Goal: Task Accomplishment & Management: Manage account settings

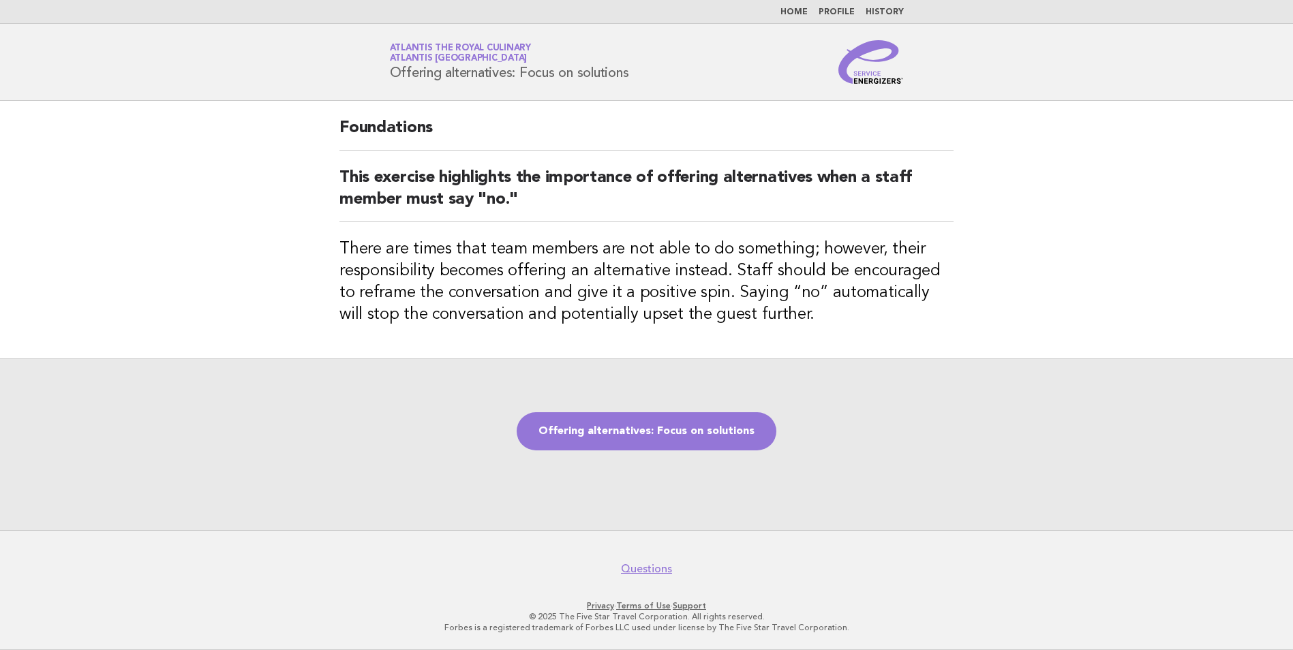
click at [390, 63] on link "Atlantis the Royal Culinary Atlantis [GEOGRAPHIC_DATA]" at bounding box center [460, 53] width 141 height 19
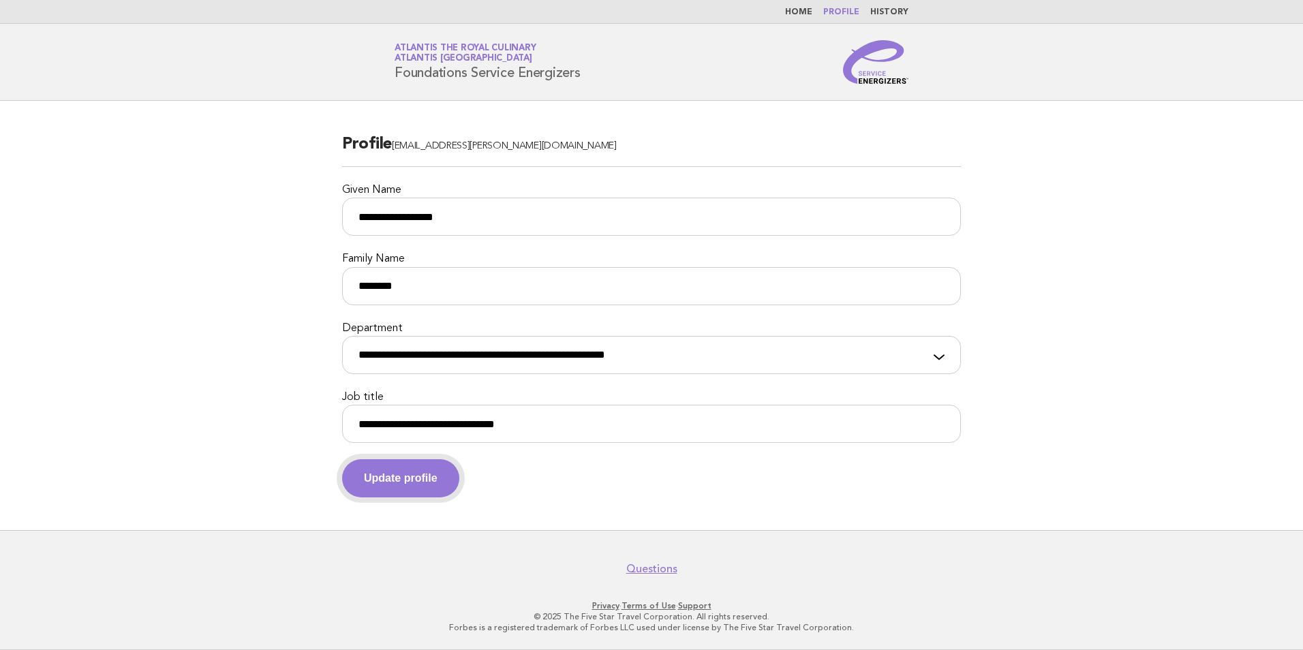
click at [435, 485] on button "Update profile" at bounding box center [400, 478] width 117 height 38
